Goal: Task Accomplishment & Management: Use online tool/utility

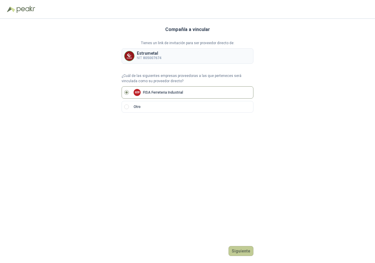
click at [247, 249] on button "Siguiente" at bounding box center [240, 251] width 25 height 10
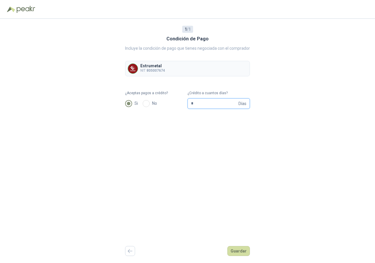
drag, startPoint x: 202, startPoint y: 106, endPoint x: 176, endPoint y: 110, distance: 26.6
click at [191, 109] on input "*" at bounding box center [214, 104] width 46 height 10
type input "**"
click at [242, 251] on button "Guardar" at bounding box center [238, 251] width 23 height 10
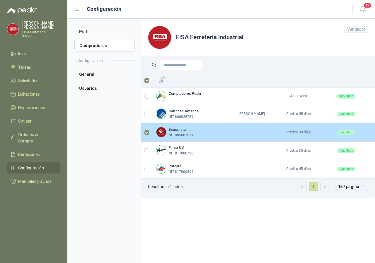
click at [187, 134] on p "NIT 805007674" at bounding box center [181, 136] width 25 height 6
click at [345, 130] on td "Vinculado" at bounding box center [339, 133] width 37 height 18
click at [366, 133] on icon at bounding box center [366, 132] width 2 height 0
click at [350, 153] on span "Asignar Asesor" at bounding box center [352, 151] width 28 height 6
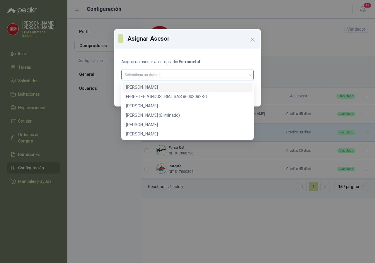
click at [164, 73] on input "search" at bounding box center [187, 74] width 125 height 9
click at [140, 86] on div "[PERSON_NAME]" at bounding box center [187, 87] width 123 height 6
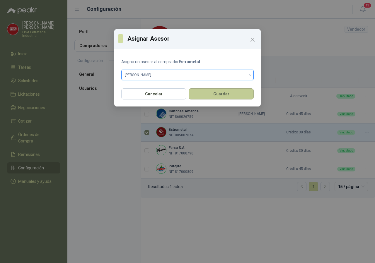
click at [221, 94] on button "Guardar" at bounding box center [221, 93] width 65 height 11
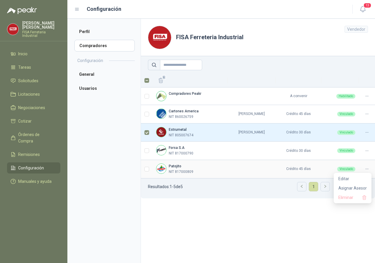
click at [366, 169] on icon at bounding box center [367, 169] width 4 height 4
click at [358, 187] on span "Asignar Asesor" at bounding box center [352, 188] width 28 height 6
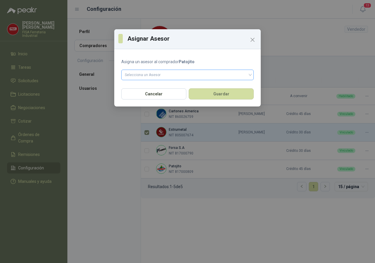
click at [250, 75] on input "search" at bounding box center [187, 74] width 125 height 9
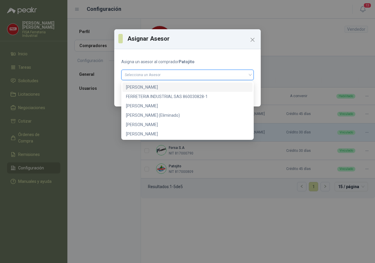
click at [133, 87] on div "[PERSON_NAME]" at bounding box center [187, 87] width 123 height 6
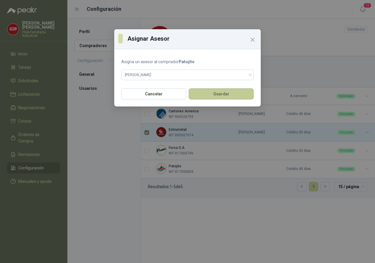
click at [219, 93] on button "Guardar" at bounding box center [221, 93] width 65 height 11
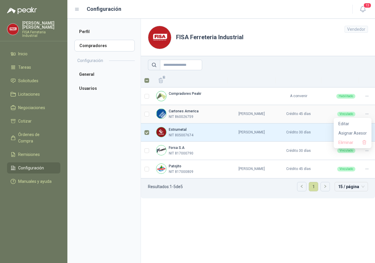
click at [368, 112] on icon at bounding box center [367, 114] width 4 height 4
click at [351, 132] on span "Asignar Asesor" at bounding box center [352, 133] width 28 height 6
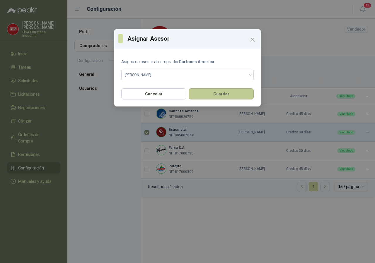
click at [226, 92] on button "Guardar" at bounding box center [221, 93] width 65 height 11
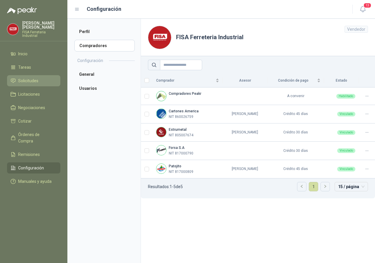
click at [27, 79] on span "Solicitudes" at bounding box center [28, 81] width 20 height 6
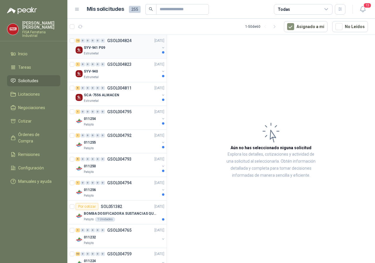
click at [93, 48] on p "SYV-941 P09" at bounding box center [94, 48] width 21 height 6
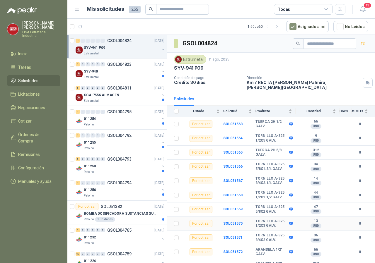
scroll to position [20, 0]
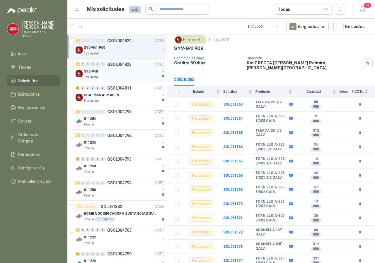
click at [91, 73] on p "SYV-940" at bounding box center [91, 72] width 14 height 6
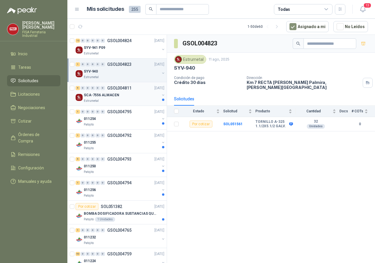
click at [105, 98] on p "SCA-7556 ALMACEN" at bounding box center [101, 96] width 35 height 6
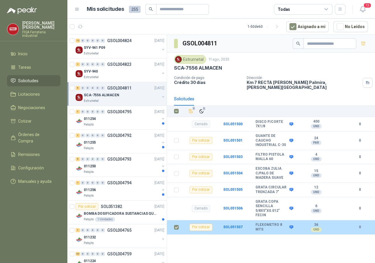
click at [201, 225] on div "Por cotizar" at bounding box center [200, 227] width 23 height 7
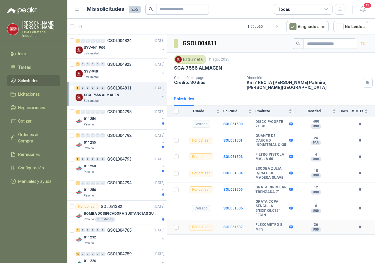
click at [231, 225] on b "SOL051507" at bounding box center [232, 227] width 19 height 4
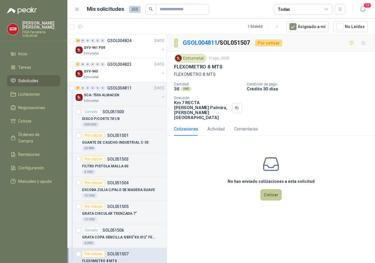
click at [270, 189] on button "Cotizar" at bounding box center [270, 194] width 21 height 11
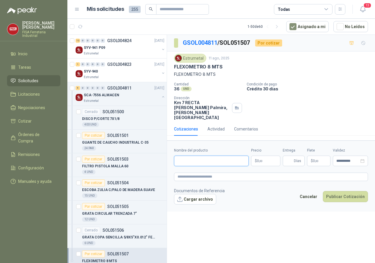
click at [234, 156] on input "Nombre del producto" at bounding box center [211, 161] width 75 height 11
type input "**********"
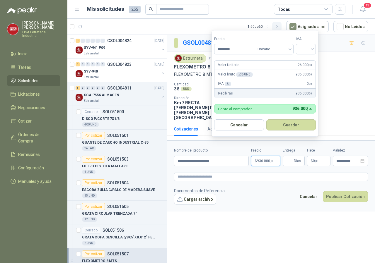
type input "********"
click at [312, 48] on input "search" at bounding box center [305, 48] width 13 height 9
click at [306, 60] on div "19%" at bounding box center [307, 61] width 11 height 6
click at [286, 125] on button "Guardar" at bounding box center [292, 124] width 50 height 11
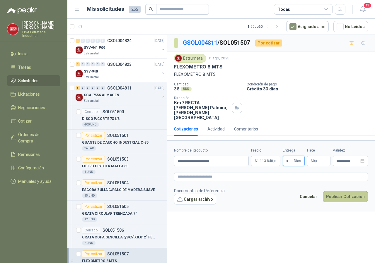
type input "*"
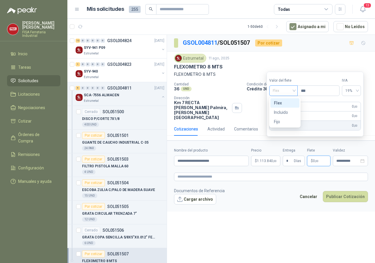
click at [297, 91] on div "Flex" at bounding box center [283, 90] width 28 height 11
click at [279, 111] on div "Incluido" at bounding box center [285, 112] width 22 height 6
click at [298, 90] on div "Incluido" at bounding box center [283, 90] width 30 height 11
click at [276, 123] on div "Fijo" at bounding box center [284, 122] width 23 height 6
click at [295, 90] on span "Fijo" at bounding box center [283, 90] width 21 height 9
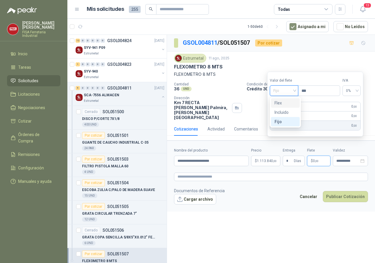
click at [275, 102] on div "Flex" at bounding box center [285, 103] width 22 height 6
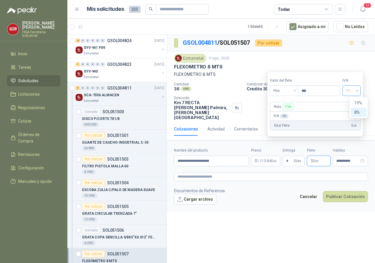
click at [360, 89] on div "0%" at bounding box center [351, 90] width 18 height 11
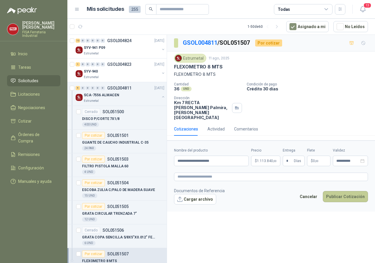
click at [340, 191] on button "Publicar Cotización" at bounding box center [345, 196] width 45 height 11
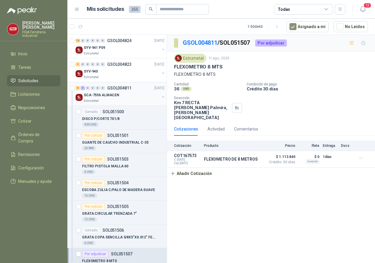
click at [122, 98] on div "SCA-7556 ALMACEN" at bounding box center [122, 95] width 76 height 7
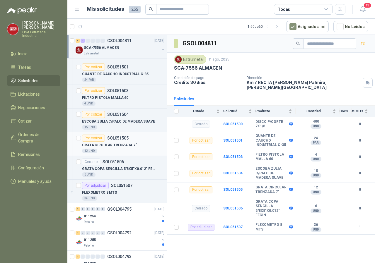
scroll to position [119, 0]
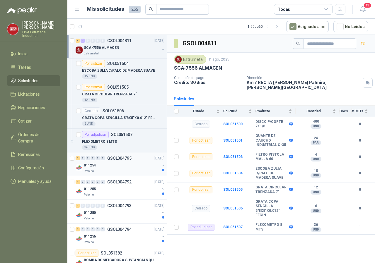
click at [88, 167] on p "011254" at bounding box center [90, 166] width 12 height 6
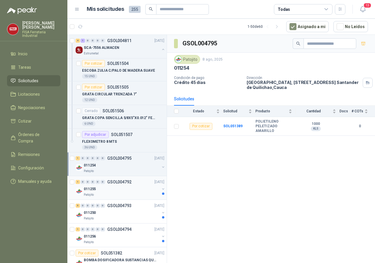
click at [90, 190] on p "011255" at bounding box center [90, 190] width 12 height 6
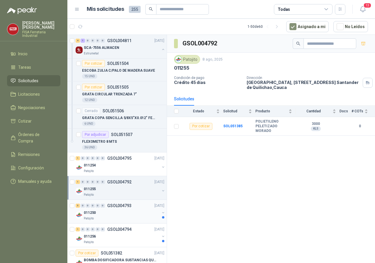
click at [88, 214] on p "011250" at bounding box center [90, 213] width 12 height 6
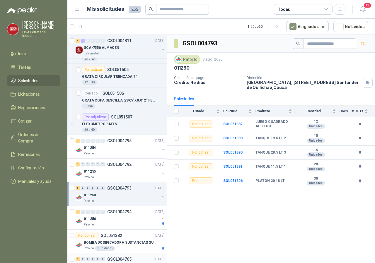
scroll to position [179, 0]
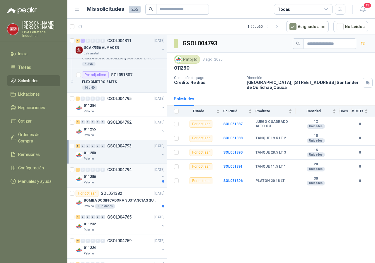
click at [83, 179] on div "011256 Patojito" at bounding box center [121, 179] width 90 height 12
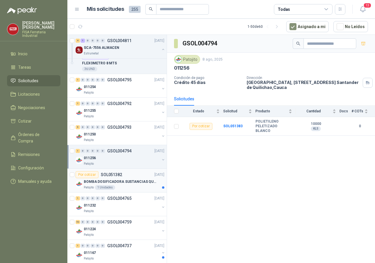
scroll to position [209, 0]
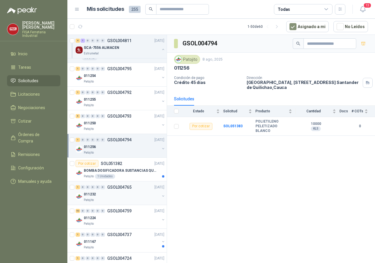
click at [90, 199] on p "Patojito" at bounding box center [89, 200] width 10 height 5
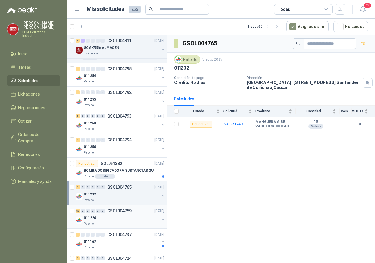
click at [84, 222] on p "Patojito" at bounding box center [89, 224] width 10 height 5
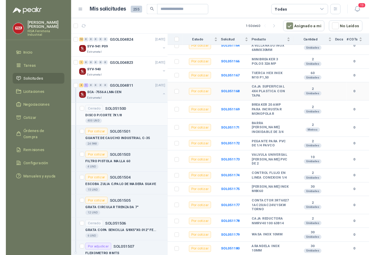
scroll to position [149, 0]
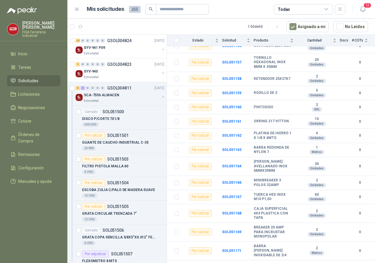
click at [32, 21] on p "[PERSON_NAME]" at bounding box center [41, 25] width 38 height 8
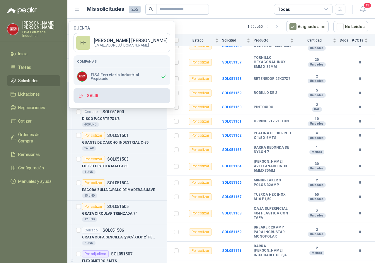
click at [97, 97] on button "Salir" at bounding box center [121, 95] width 97 height 15
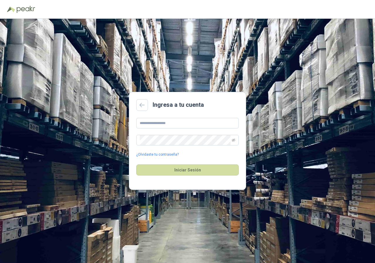
type input "**********"
